Goal: Transaction & Acquisition: Purchase product/service

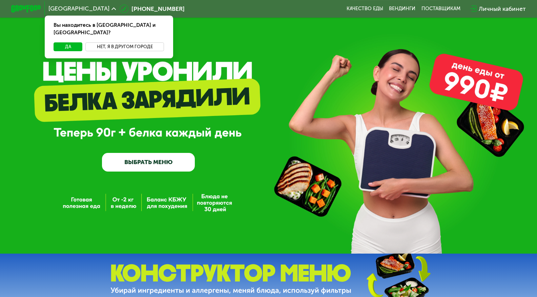
click at [118, 42] on button "Нет, я в другом городе" at bounding box center [124, 46] width 79 height 9
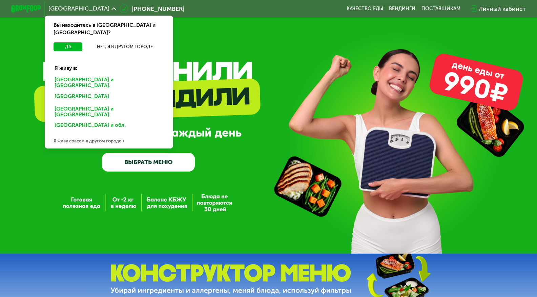
click at [80, 91] on div "Санкт-Петербурге и обл." at bounding box center [107, 97] width 116 height 12
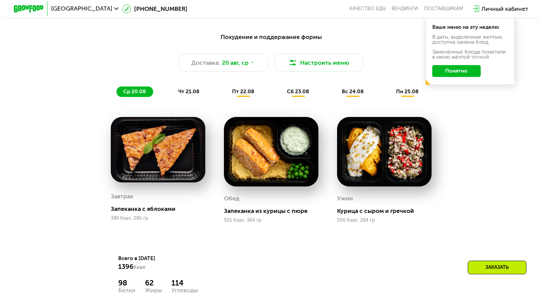
scroll to position [372, 0]
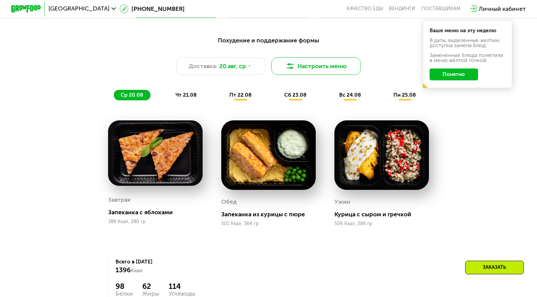
click at [330, 71] on button "Настроить меню" at bounding box center [315, 66] width 89 height 18
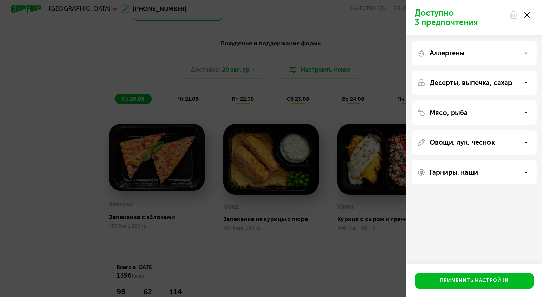
click at [505, 70] on div "Аллергены" at bounding box center [474, 82] width 125 height 24
click at [506, 52] on div "Аллергены" at bounding box center [474, 53] width 114 height 8
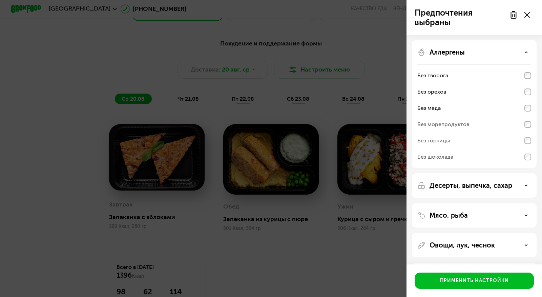
scroll to position [0, 0]
click at [525, 52] on use at bounding box center [526, 52] width 2 height 1
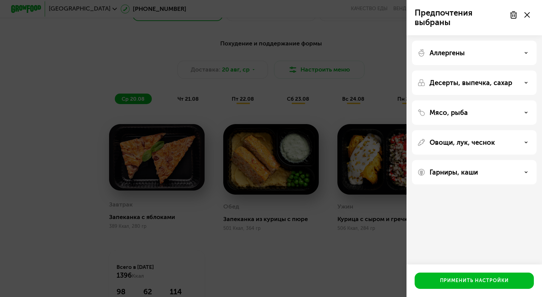
click at [522, 79] on div "Десерты, выпечка, сахар" at bounding box center [474, 83] width 114 height 8
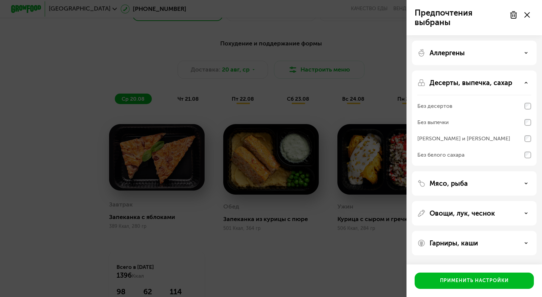
click at [525, 51] on icon at bounding box center [525, 52] width 3 height 3
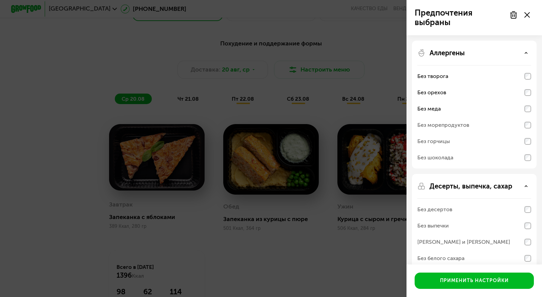
click at [526, 101] on div "Без орехов" at bounding box center [474, 109] width 114 height 16
click at [528, 103] on div "Без меда" at bounding box center [474, 109] width 114 height 16
click at [525, 54] on icon at bounding box center [525, 52] width 3 height 3
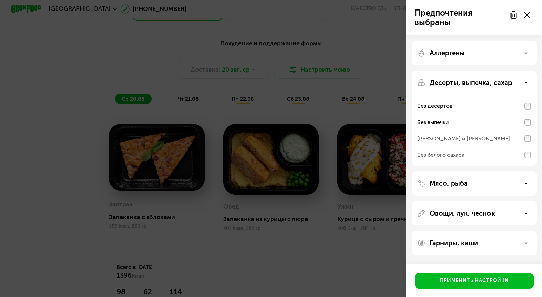
click at [525, 152] on div "Без белого сахара" at bounding box center [474, 155] width 114 height 16
click at [527, 81] on icon at bounding box center [525, 82] width 3 height 3
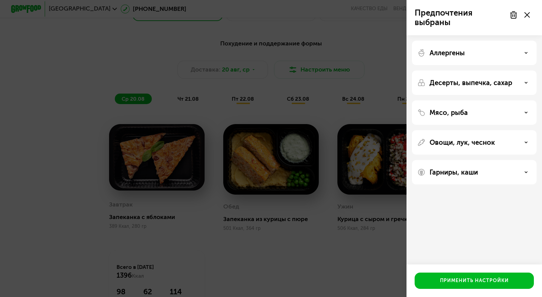
click at [524, 114] on div "Мясо, рыба" at bounding box center [474, 112] width 114 height 8
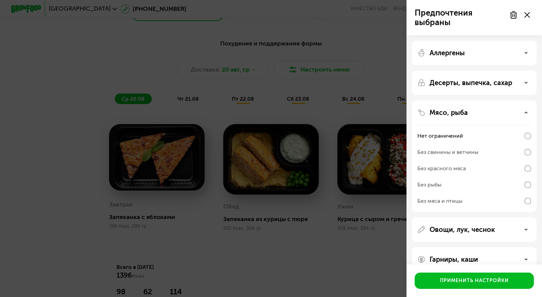
click at [526, 111] on icon at bounding box center [525, 112] width 3 height 3
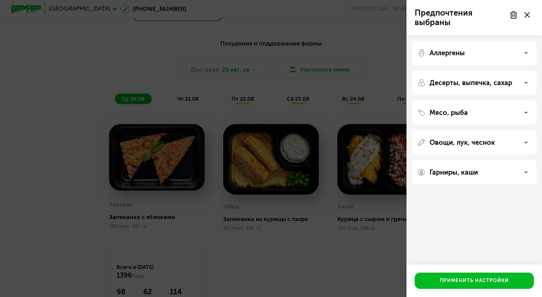
click at [524, 141] on div "Овощи, лук, чеснок" at bounding box center [474, 142] width 114 height 8
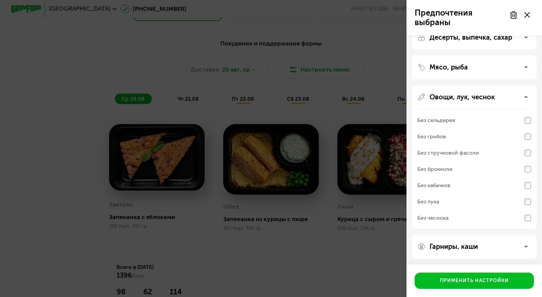
scroll to position [46, 0]
click at [521, 144] on div "Без грибов" at bounding box center [474, 152] width 114 height 16
click at [522, 144] on div "Без грибов" at bounding box center [474, 152] width 114 height 16
click at [517, 144] on div "Без грибов" at bounding box center [474, 152] width 114 height 16
click at [441, 136] on div "Без грибов" at bounding box center [431, 135] width 28 height 8
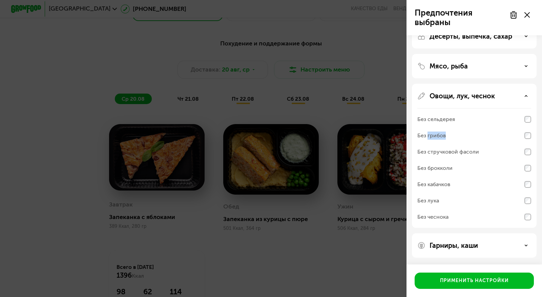
click at [441, 136] on div "Без грибов" at bounding box center [431, 135] width 28 height 8
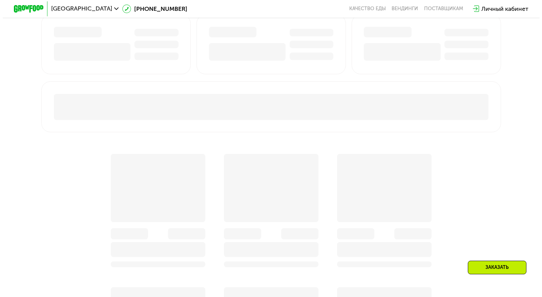
scroll to position [305, 0]
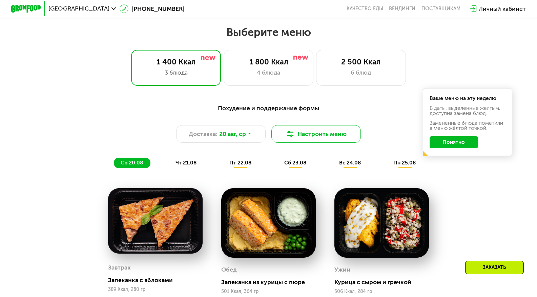
click at [312, 138] on button "Настроить меню" at bounding box center [315, 134] width 89 height 18
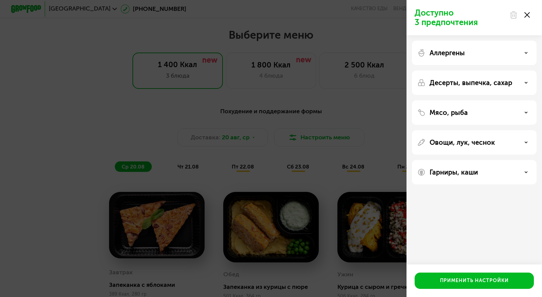
click at [529, 172] on div "Гарниры, каши" at bounding box center [474, 172] width 114 height 8
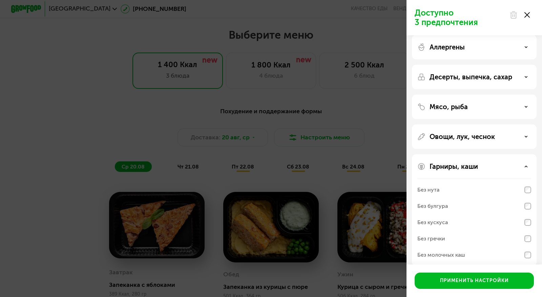
scroll to position [14, 0]
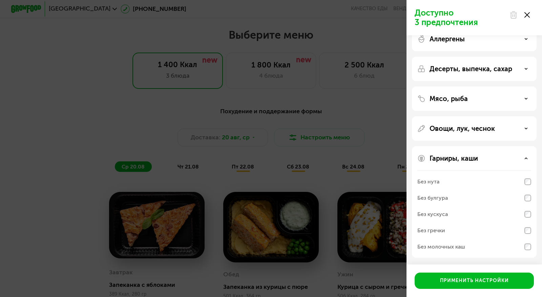
click at [524, 157] on div "Гарниры, каши" at bounding box center [474, 158] width 114 height 8
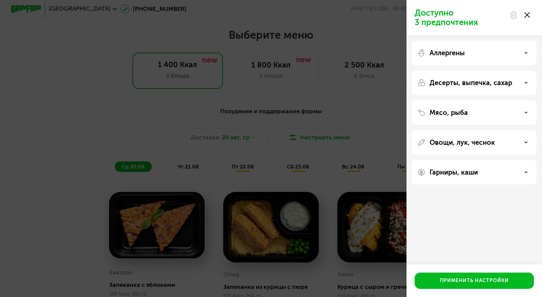
click at [525, 140] on div "Овощи, лук, чеснок" at bounding box center [474, 142] width 114 height 8
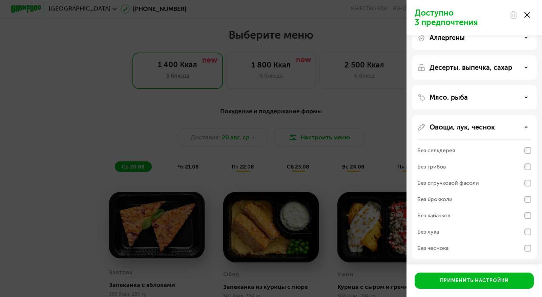
scroll to position [46, 0]
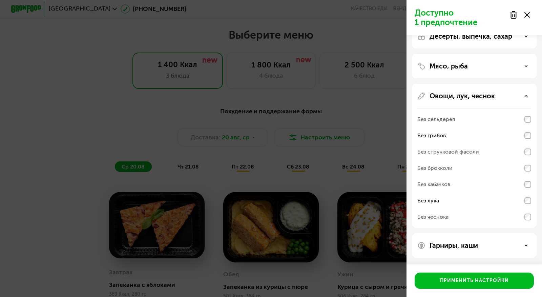
click at [526, 95] on icon at bounding box center [525, 95] width 3 height 3
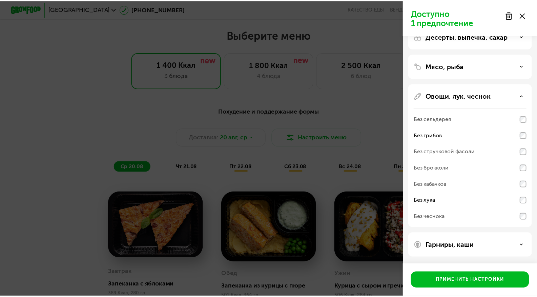
scroll to position [0, 0]
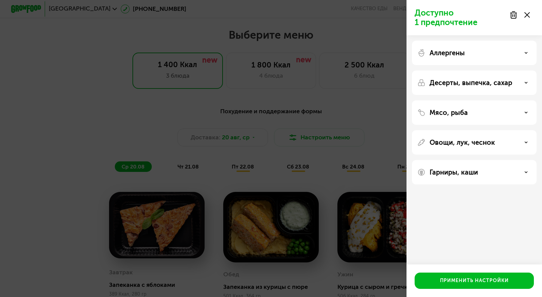
click at [519, 130] on div "Мясо, рыба" at bounding box center [474, 142] width 125 height 24
click at [525, 82] on use at bounding box center [526, 82] width 2 height 1
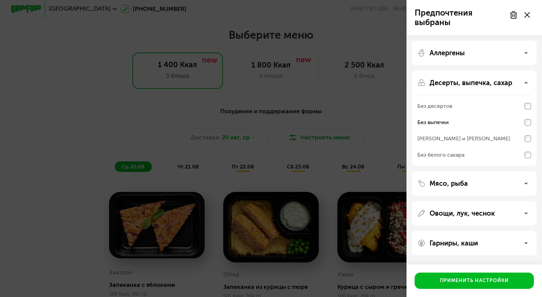
click at [527, 84] on div "Десерты, выпечка, сахар" at bounding box center [474, 83] width 114 height 8
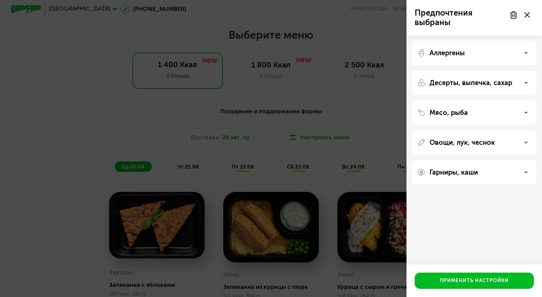
click at [523, 50] on div "Аллергены" at bounding box center [474, 53] width 114 height 8
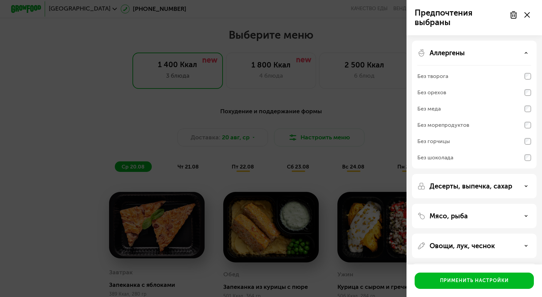
click at [525, 53] on use at bounding box center [526, 52] width 2 height 1
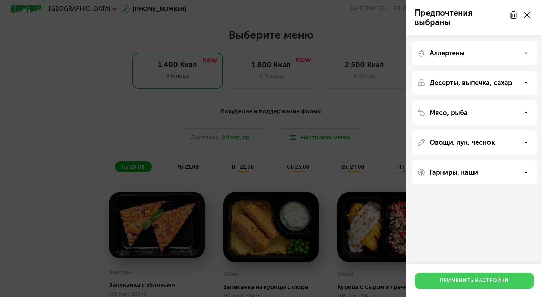
click at [490, 282] on div "Применить настройки" at bounding box center [474, 280] width 69 height 7
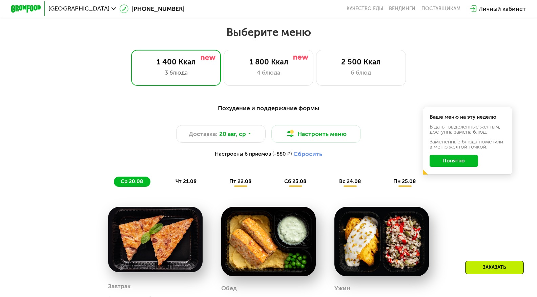
click at [454, 162] on button "Понятно" at bounding box center [453, 161] width 48 height 12
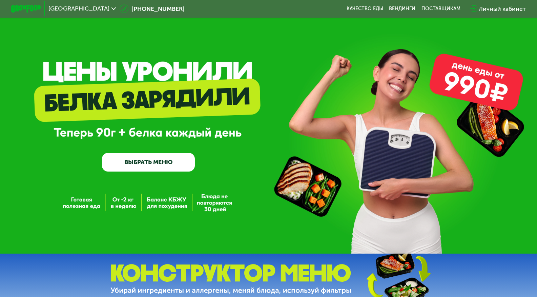
click at [159, 161] on link "ВЫБРАТЬ МЕНЮ" at bounding box center [148, 162] width 93 height 19
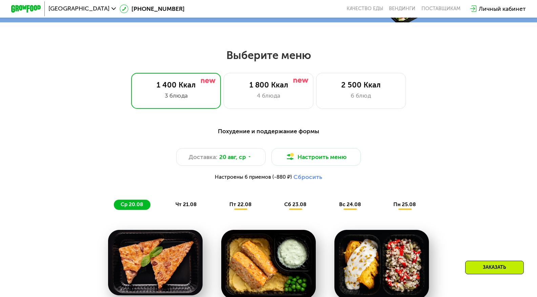
scroll to position [281, 0]
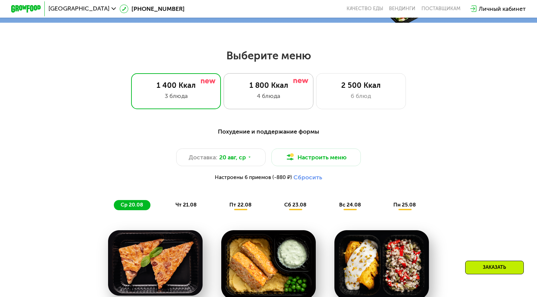
click at [269, 100] on div "4 блюда" at bounding box center [268, 95] width 74 height 9
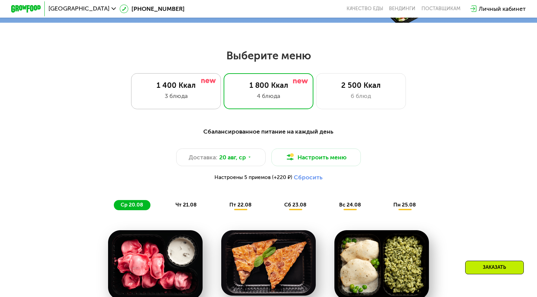
click at [201, 94] on div "3 блюда" at bounding box center [176, 95] width 74 height 9
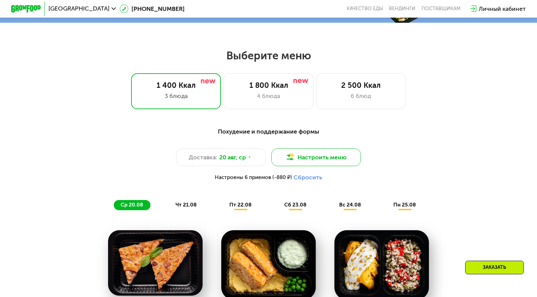
click at [296, 160] on button "Настроить меню" at bounding box center [315, 157] width 89 height 18
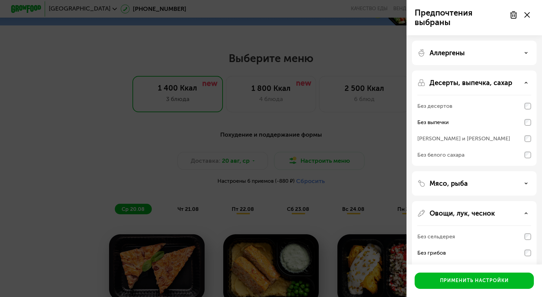
click at [526, 83] on icon at bounding box center [525, 82] width 3 height 3
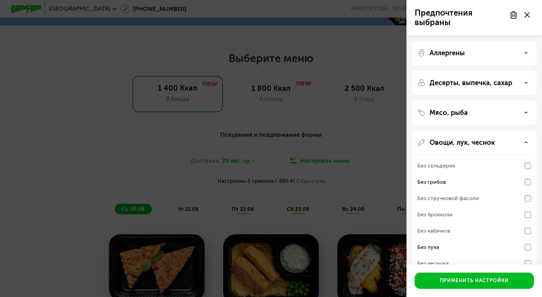
click at [521, 54] on div "Аллергены" at bounding box center [474, 53] width 114 height 8
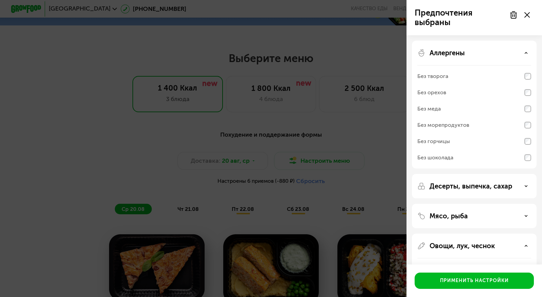
click at [526, 90] on div "Без орехов" at bounding box center [474, 92] width 114 height 16
click at [526, 101] on div "Без творога Без орехов Без меда Без морепродуктов Без горчицы Без шоколада" at bounding box center [474, 116] width 114 height 103
click at [525, 116] on div "Без меда" at bounding box center [474, 109] width 114 height 16
click at [525, 55] on div "Аллергены" at bounding box center [474, 53] width 114 height 8
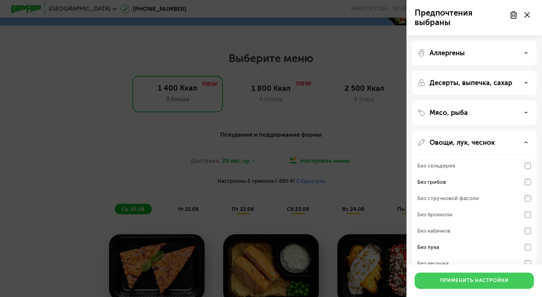
click at [486, 279] on div "Применить настройки" at bounding box center [474, 280] width 69 height 7
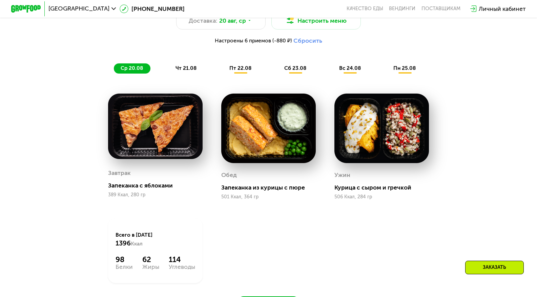
scroll to position [417, 0]
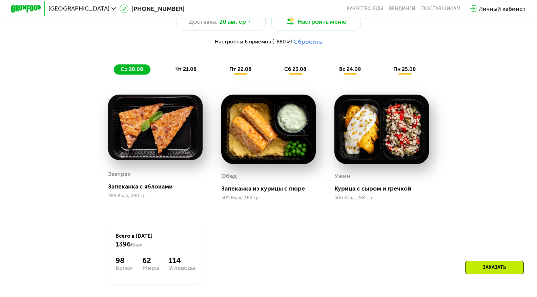
click at [189, 72] on span "чт 21.08" at bounding box center [185, 69] width 21 height 6
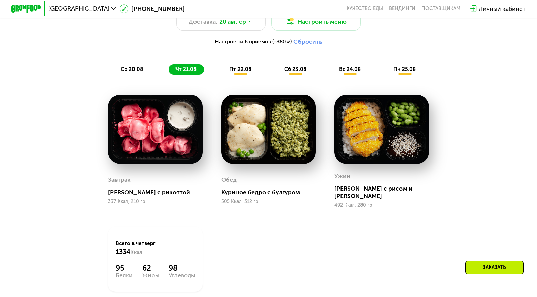
click at [245, 71] on span "пт 22.08" at bounding box center [240, 69] width 22 height 6
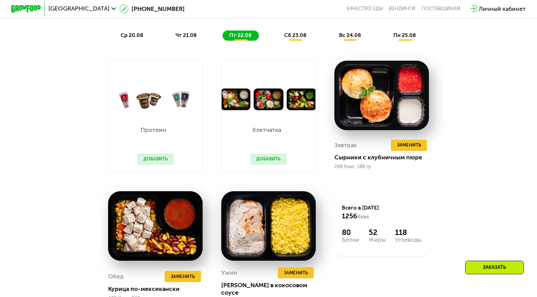
scroll to position [451, 0]
click at [273, 163] on button "Добавить" at bounding box center [268, 158] width 36 height 11
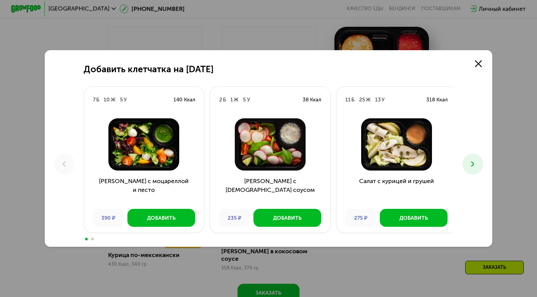
scroll to position [484, 0]
click at [484, 59] on link at bounding box center [478, 63] width 15 height 15
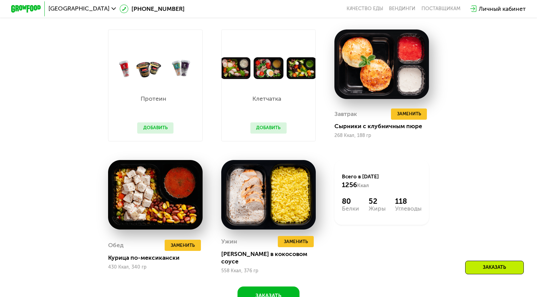
scroll to position [451, 0]
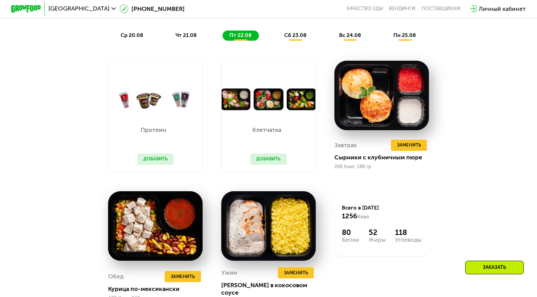
click at [294, 38] on span "сб 23.08" at bounding box center [295, 35] width 22 height 6
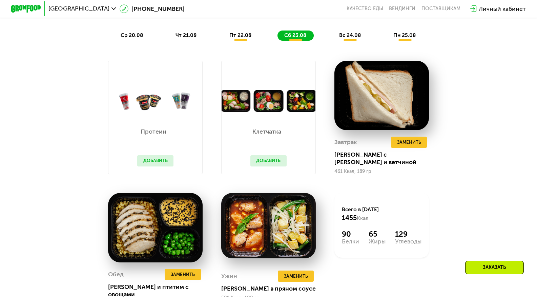
click at [353, 38] on span "вс 24.08" at bounding box center [350, 35] width 22 height 6
